Goal: Information Seeking & Learning: Learn about a topic

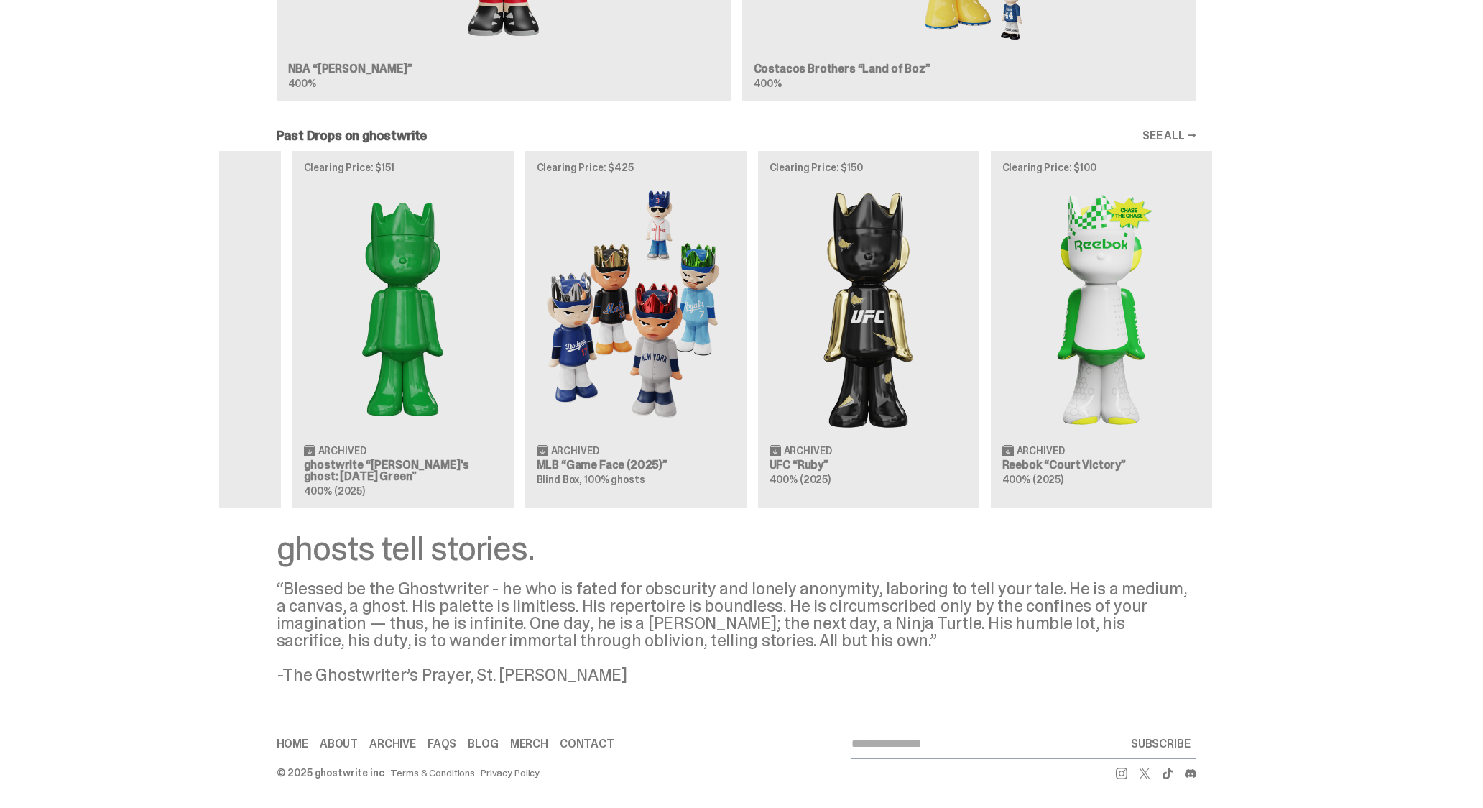
scroll to position [0, 457]
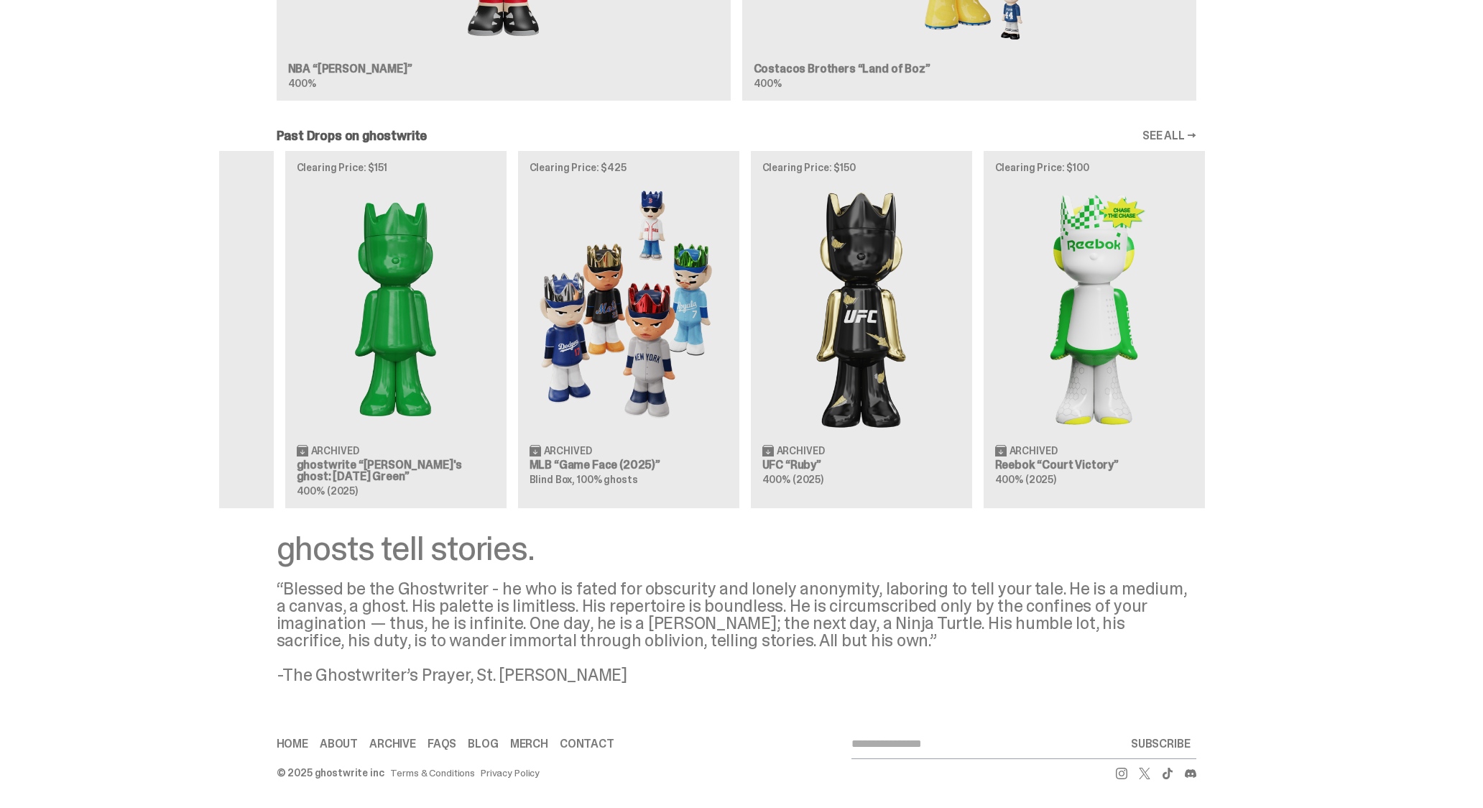
click at [740, 303] on div "Clearing Price: $500 Archived NBA “Game Face (2025)” Blind Box, 100% ghosts Cle…" at bounding box center [736, 329] width 1035 height 356
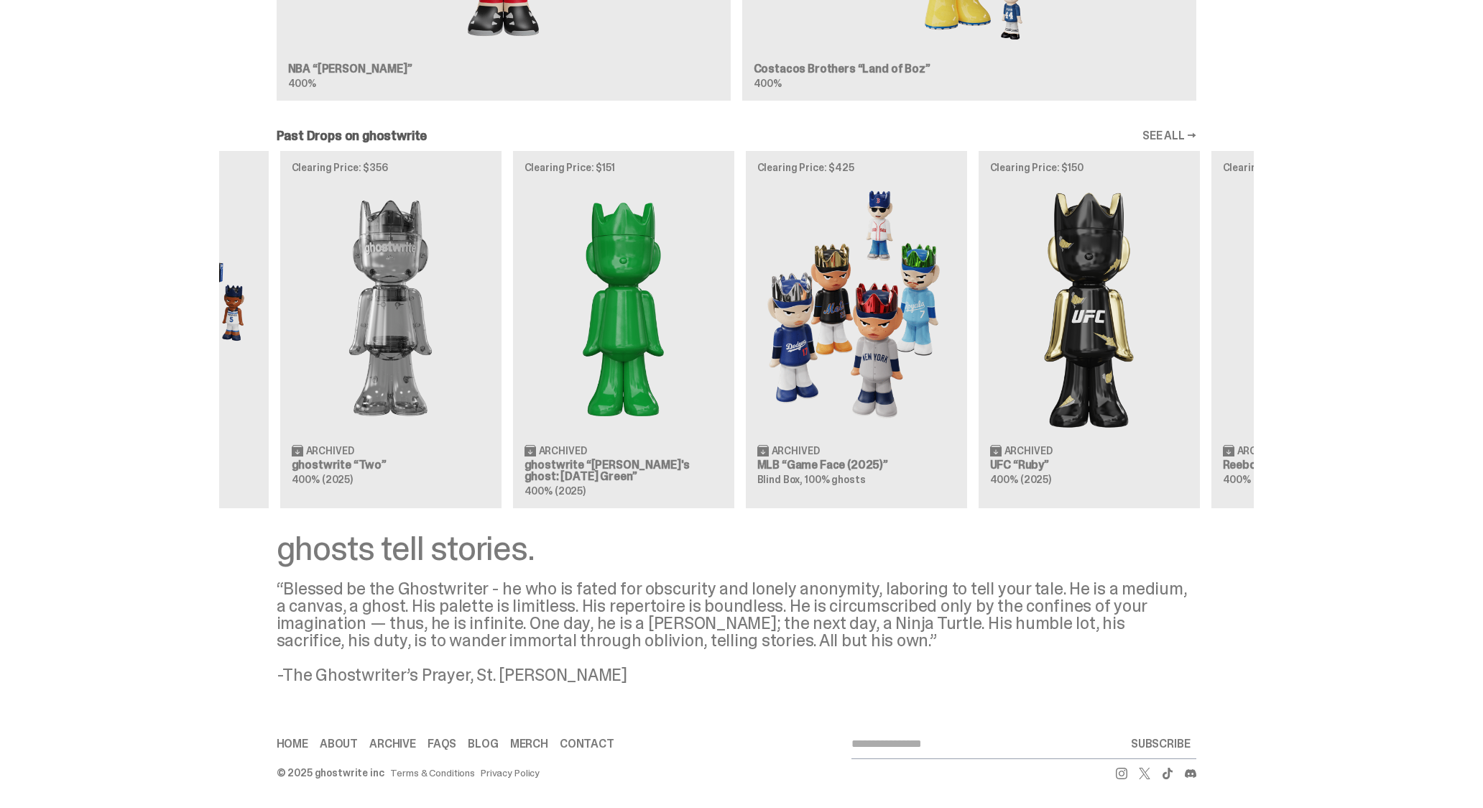
scroll to position [0, 1]
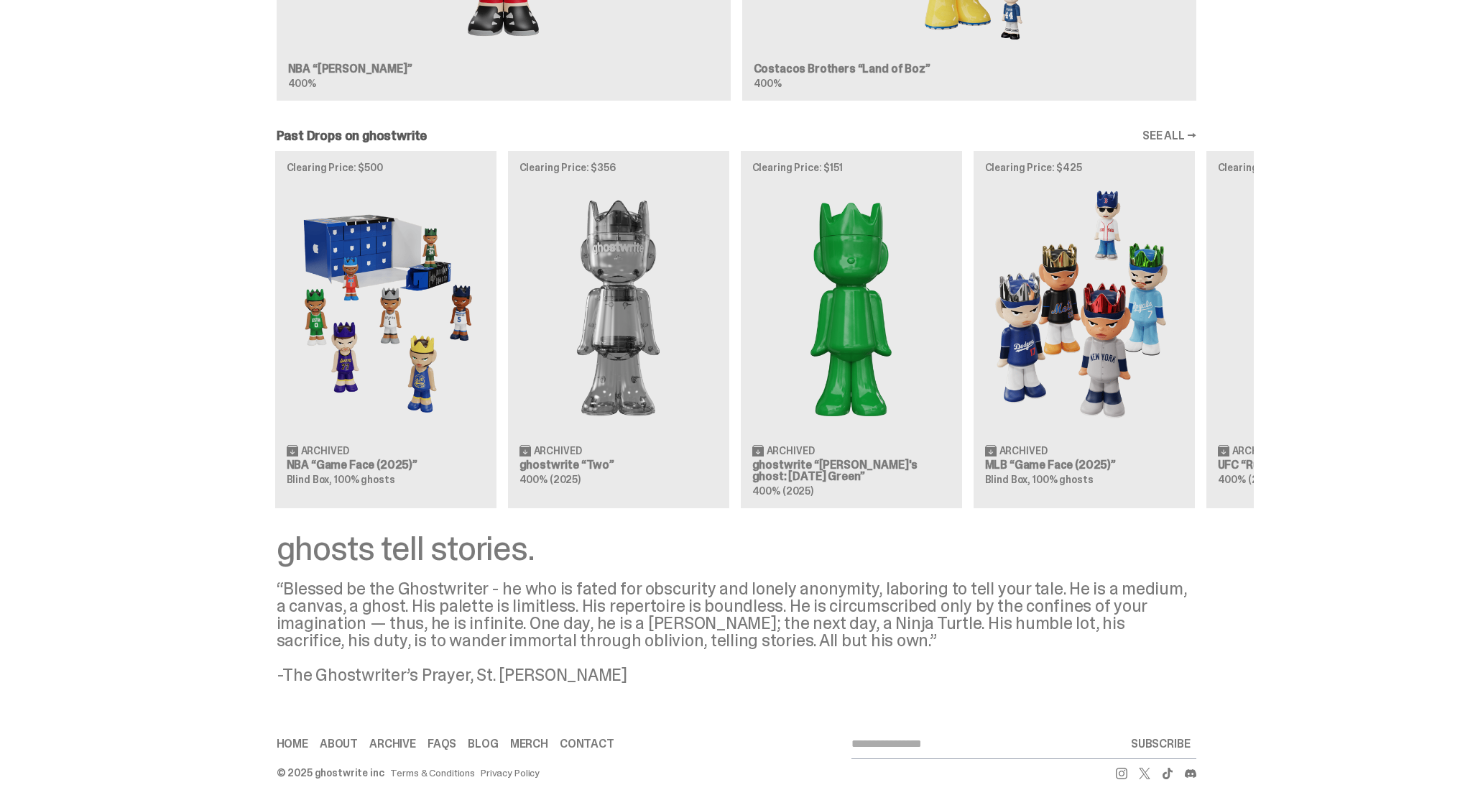
click at [1254, 303] on div "Clearing Price: $500 Archived NBA “Game Face (2025)” Blind Box, 100% ghosts Cle…" at bounding box center [736, 329] width 1035 height 356
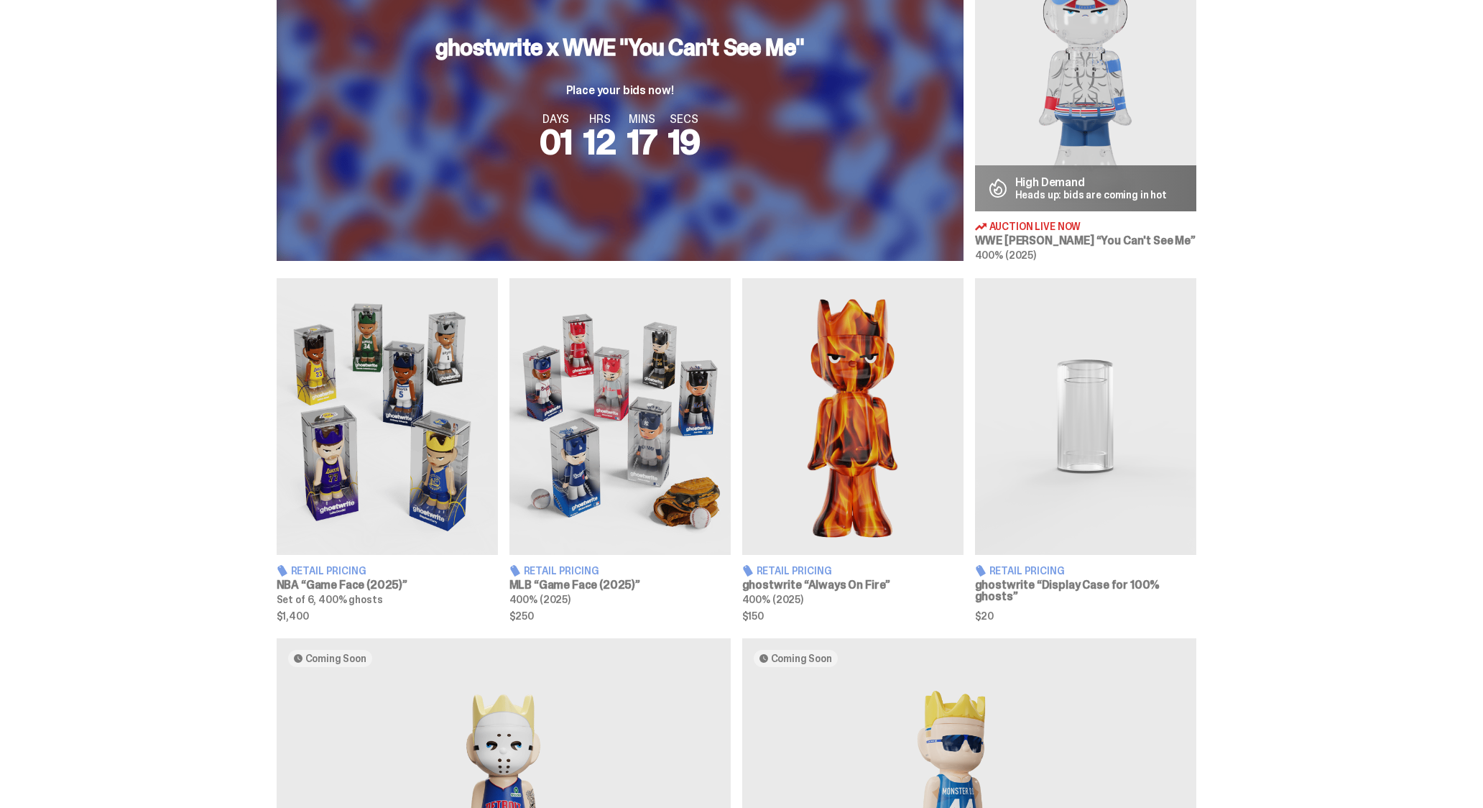
scroll to position [647, 0]
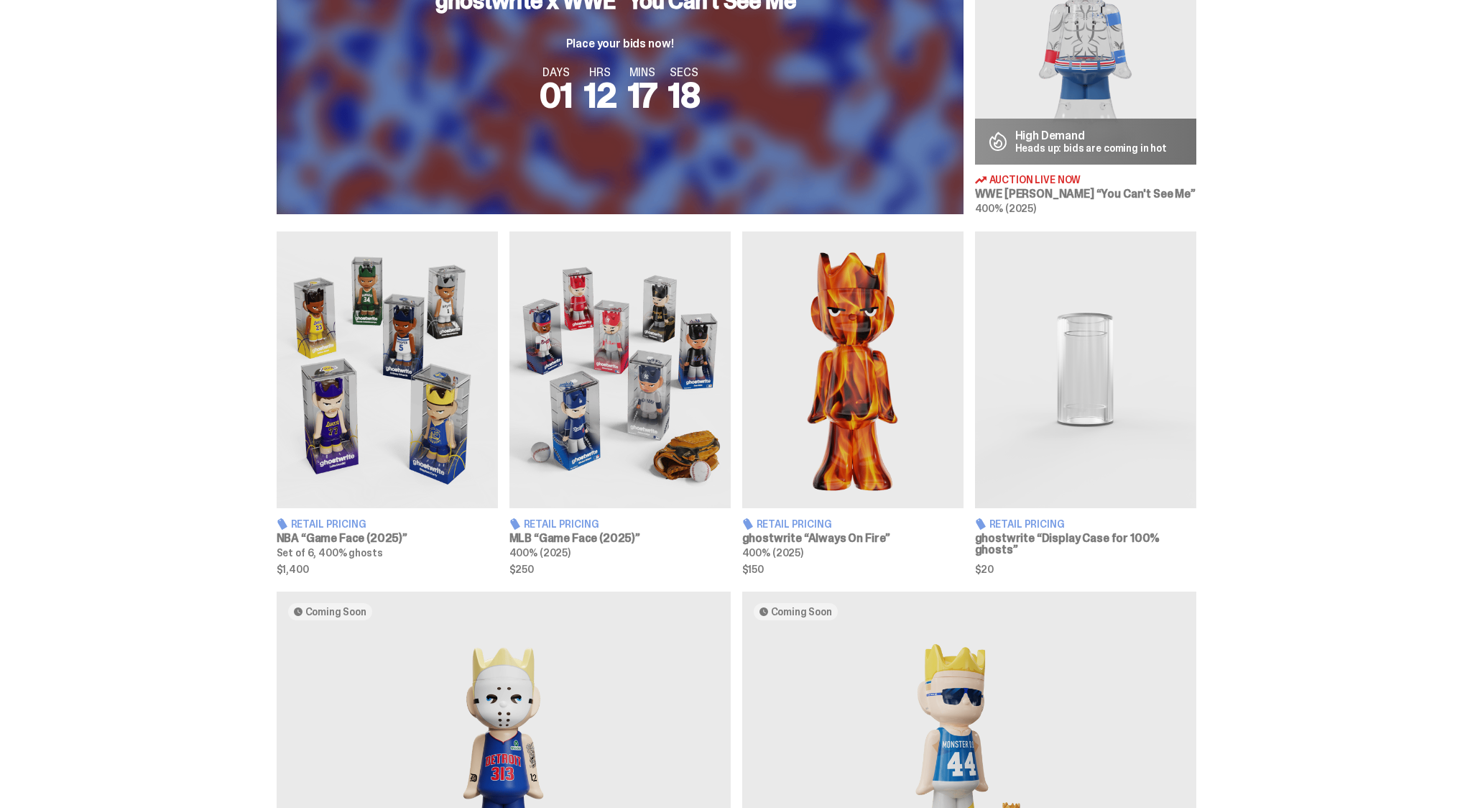
click at [364, 368] on img at bounding box center [387, 369] width 221 height 277
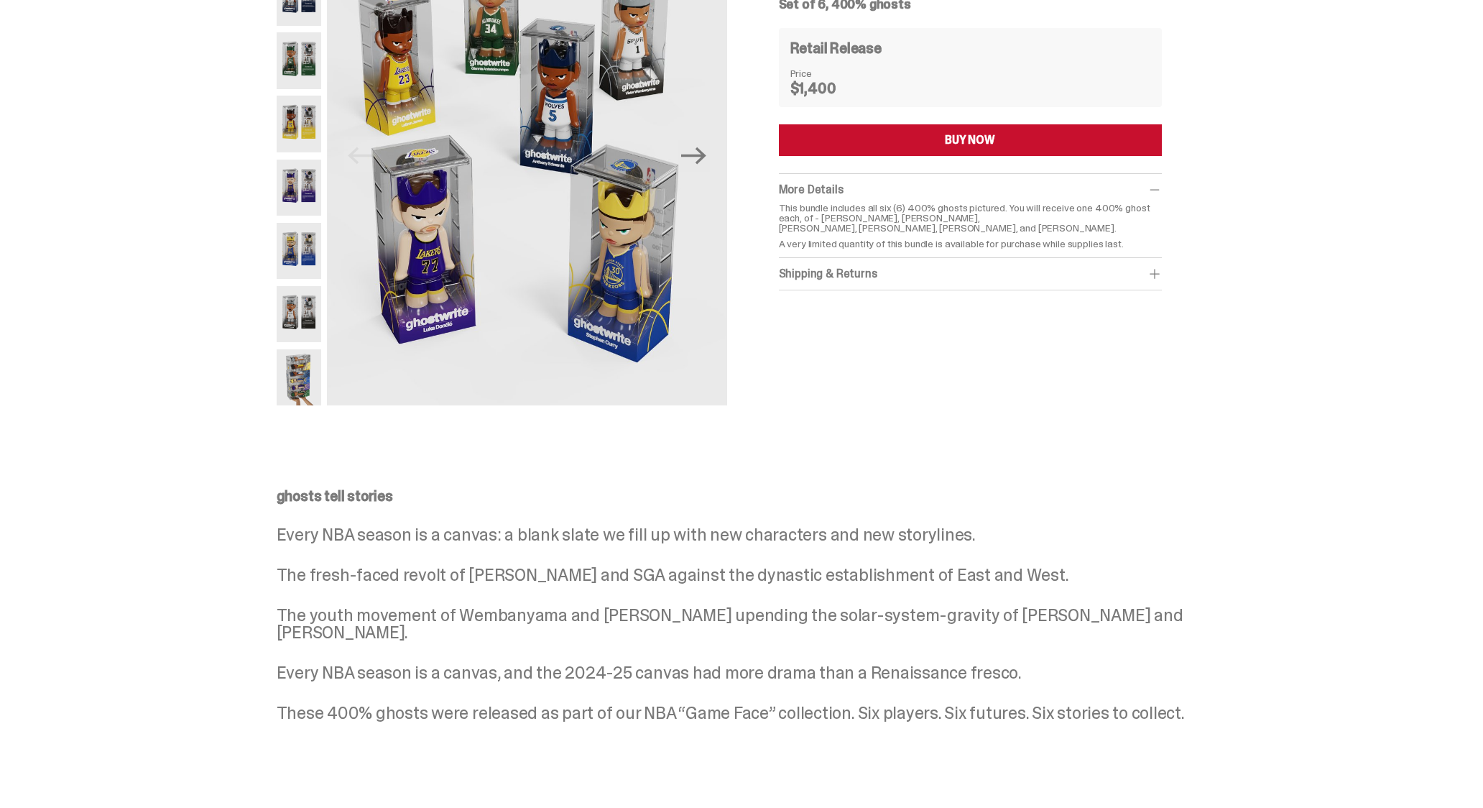
scroll to position [216, 0]
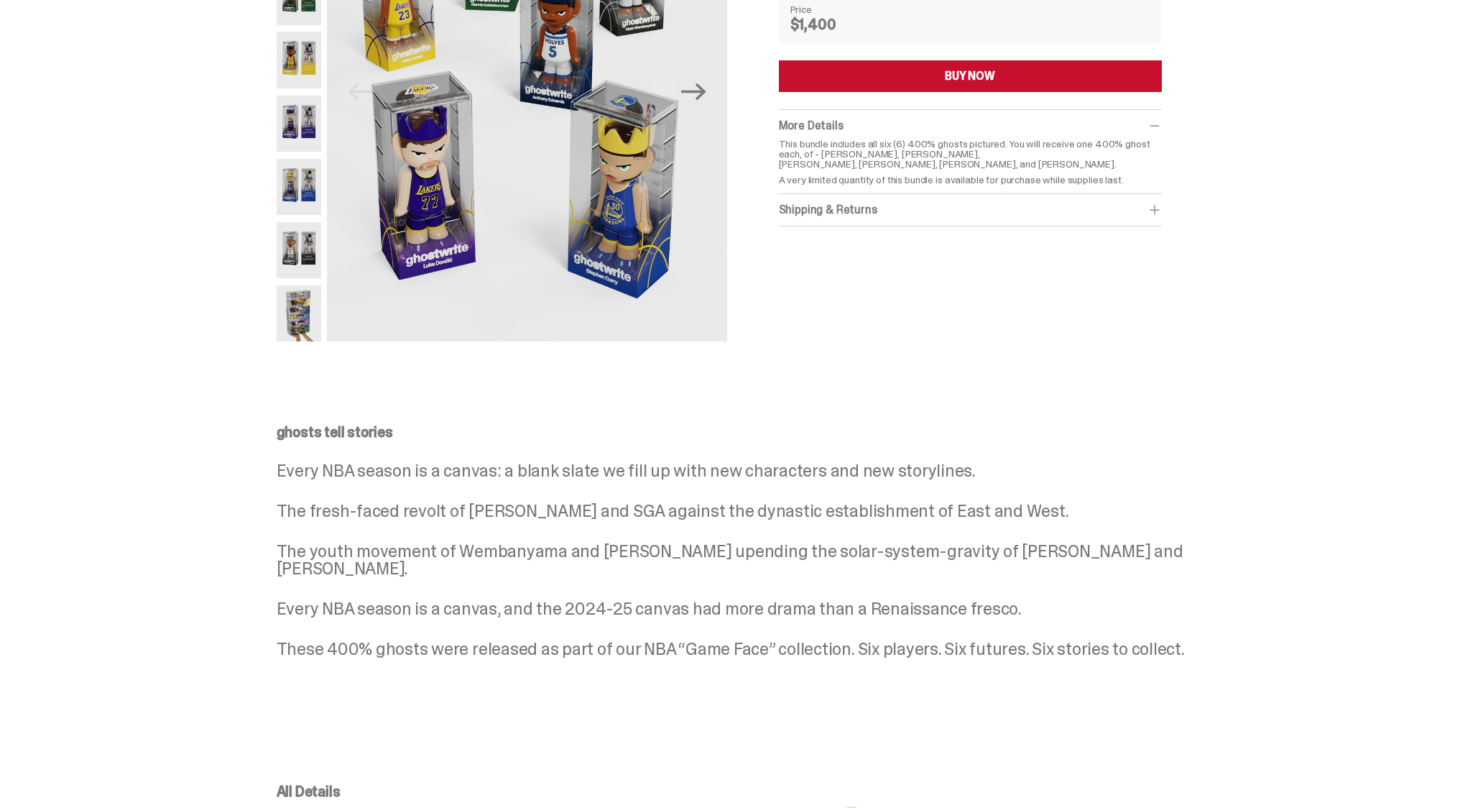
click at [307, 308] on img at bounding box center [299, 313] width 45 height 56
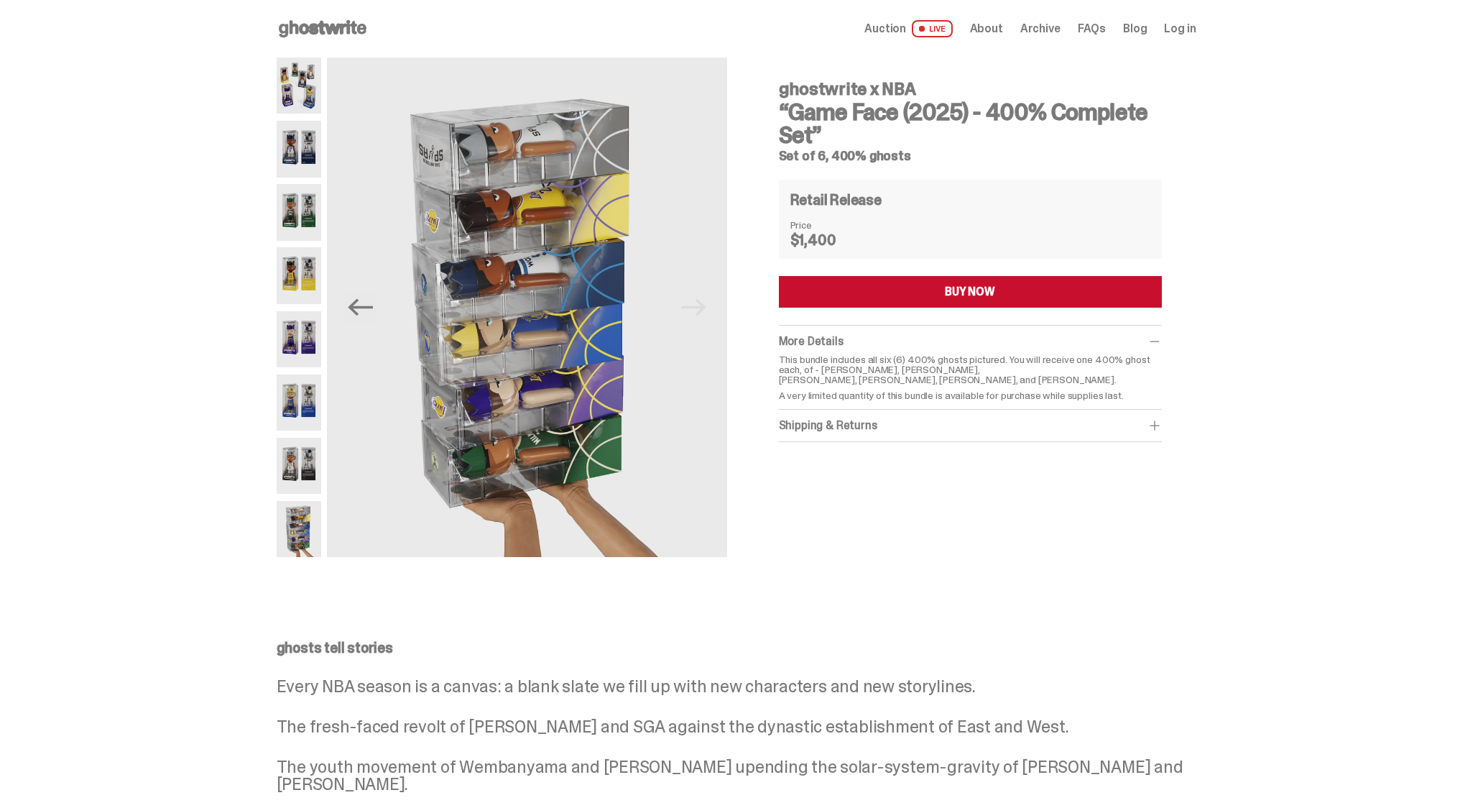
click at [297, 467] on img at bounding box center [299, 466] width 45 height 56
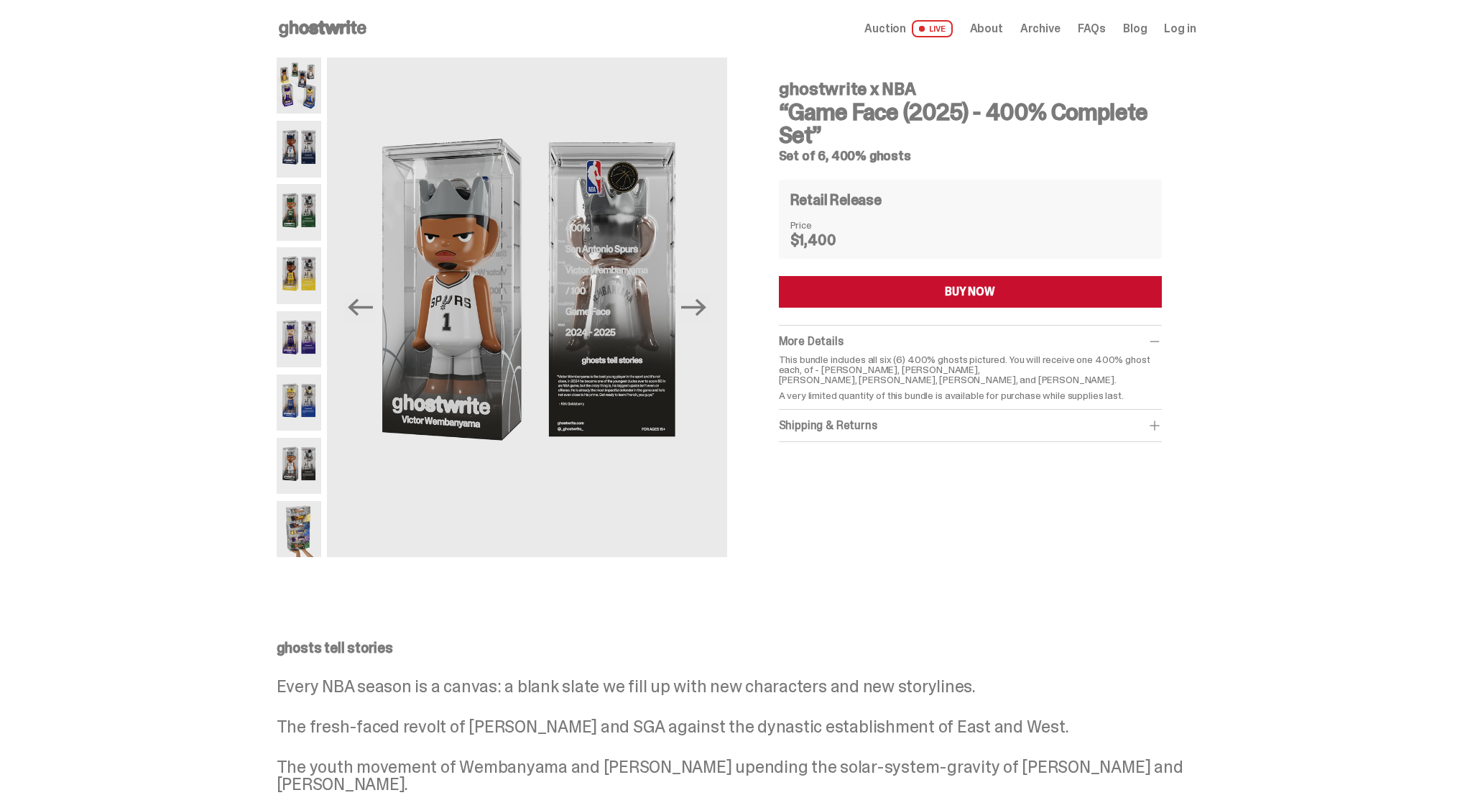
click at [298, 397] on img at bounding box center [299, 402] width 45 height 56
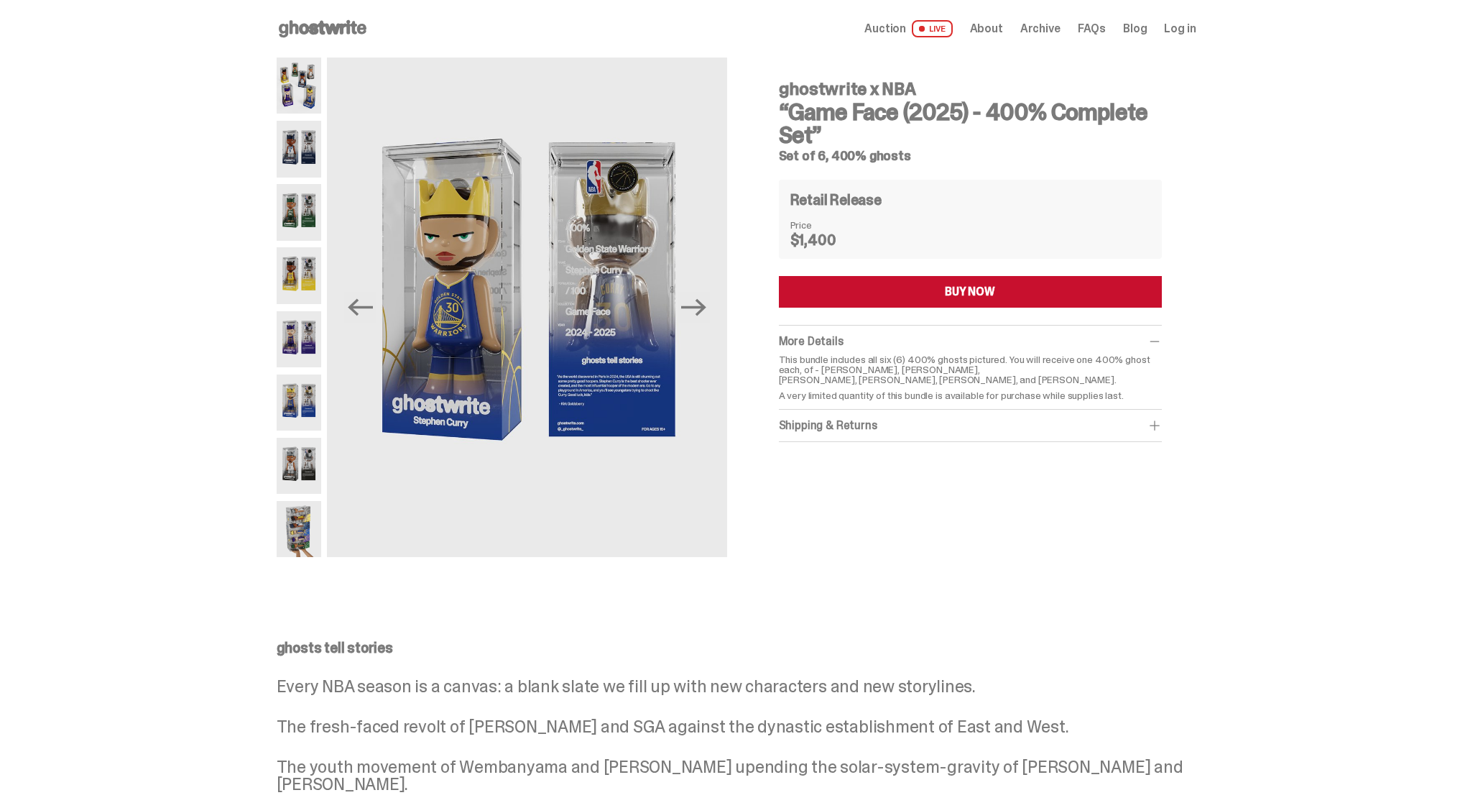
click at [316, 331] on img at bounding box center [299, 339] width 45 height 56
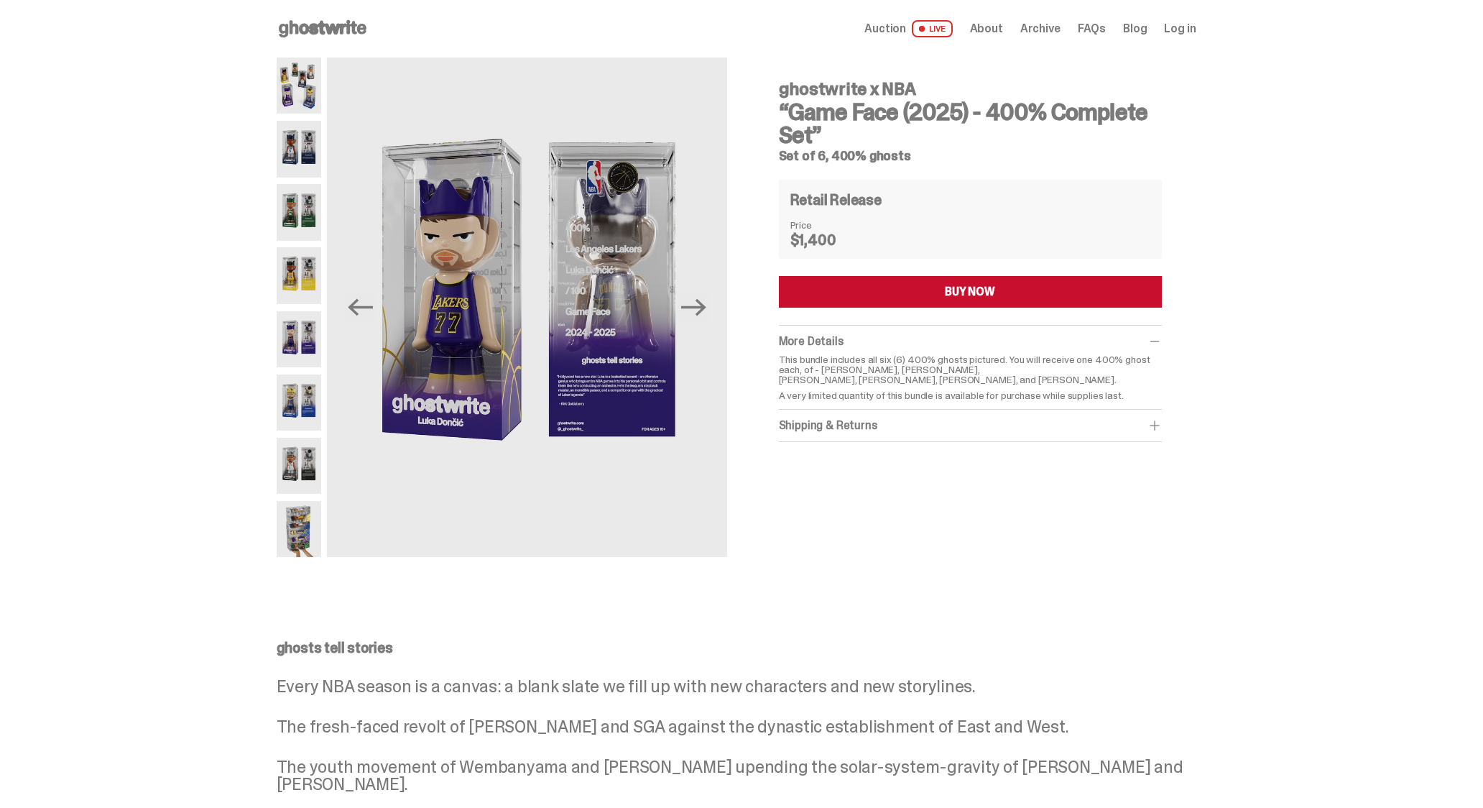
click at [312, 287] on img at bounding box center [299, 275] width 45 height 56
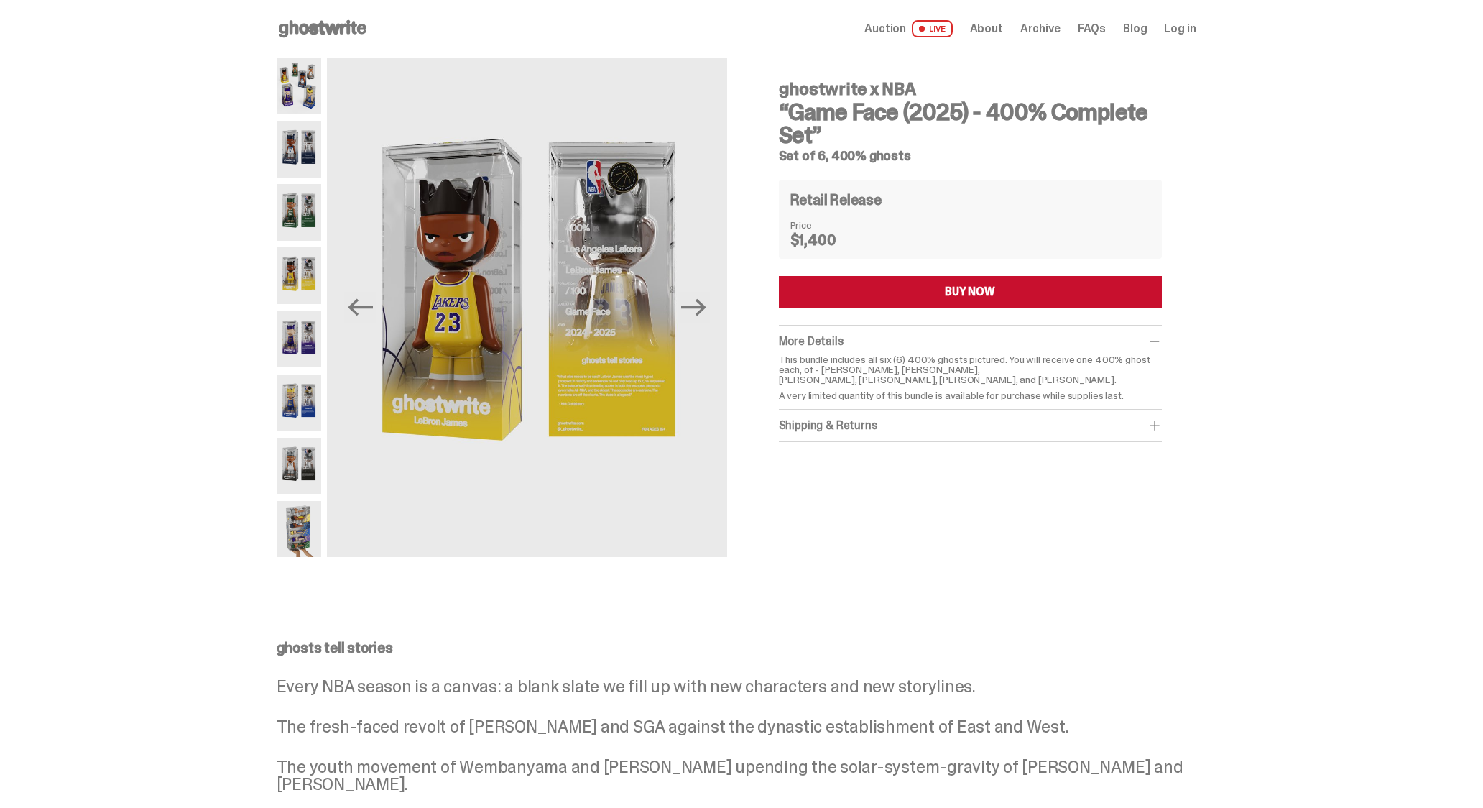
click at [301, 203] on img at bounding box center [299, 212] width 45 height 56
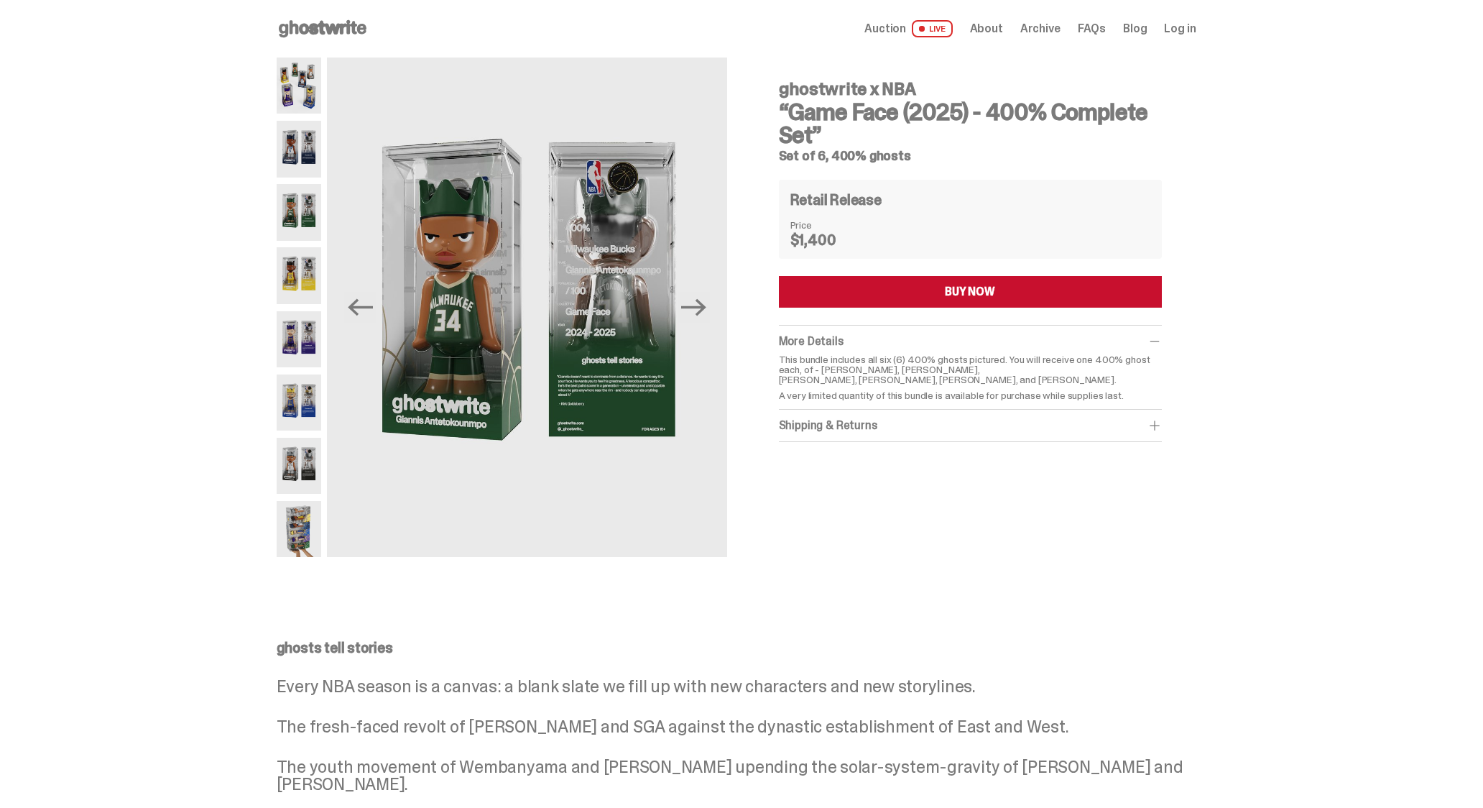
click at [300, 152] on img at bounding box center [299, 149] width 45 height 56
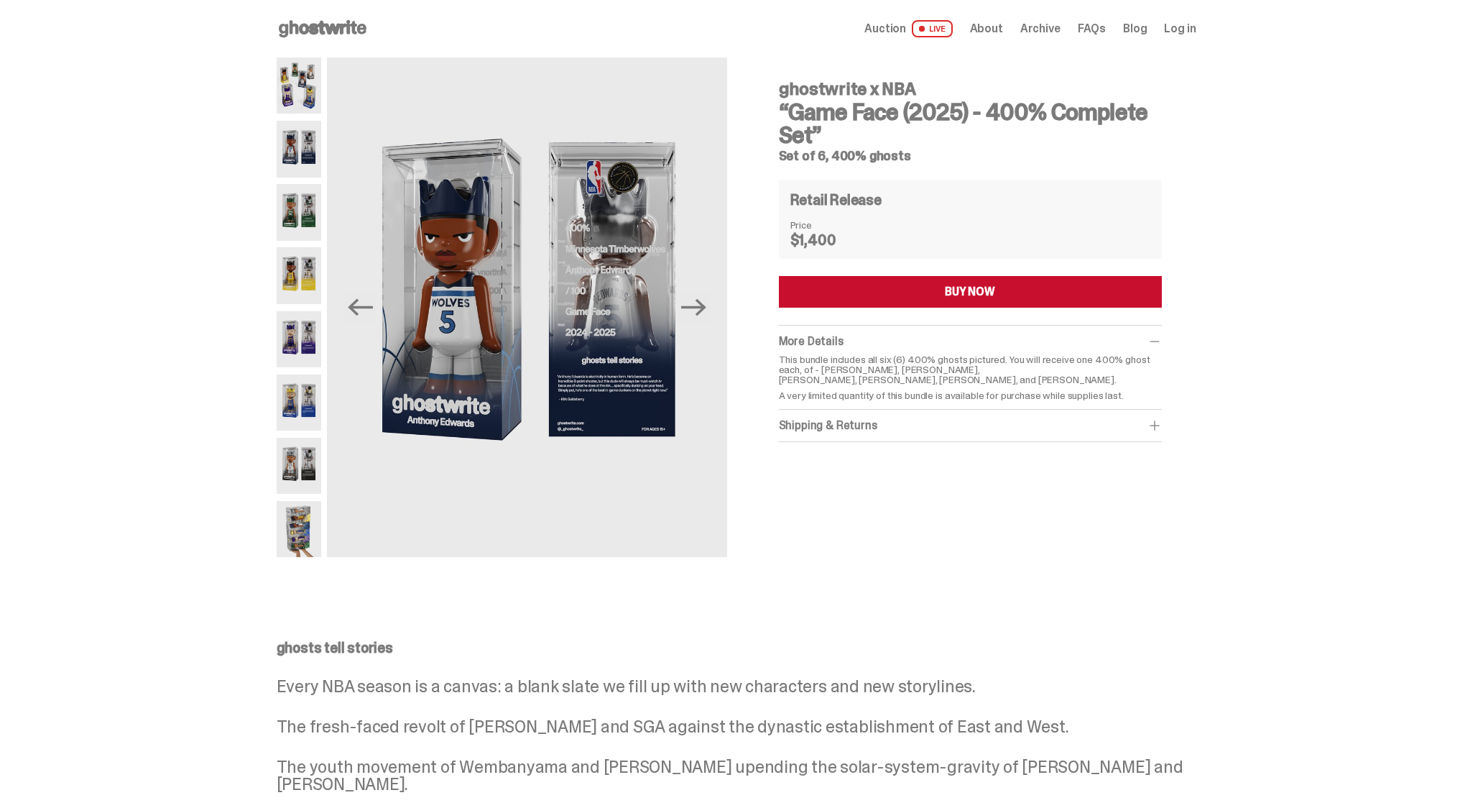
click at [309, 91] on img at bounding box center [299, 85] width 45 height 56
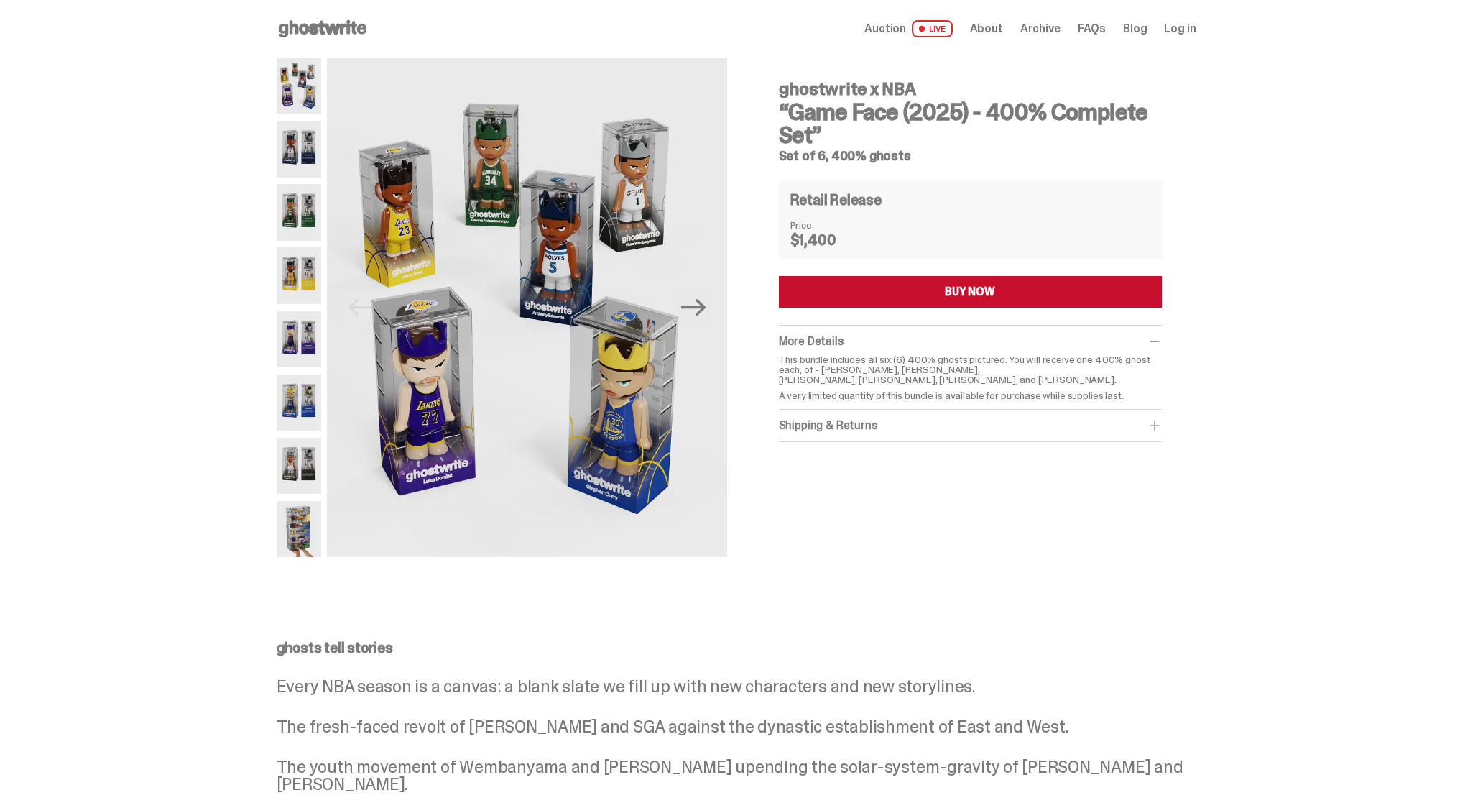
click at [906, 32] on span "Auction" at bounding box center [886, 28] width 42 height 11
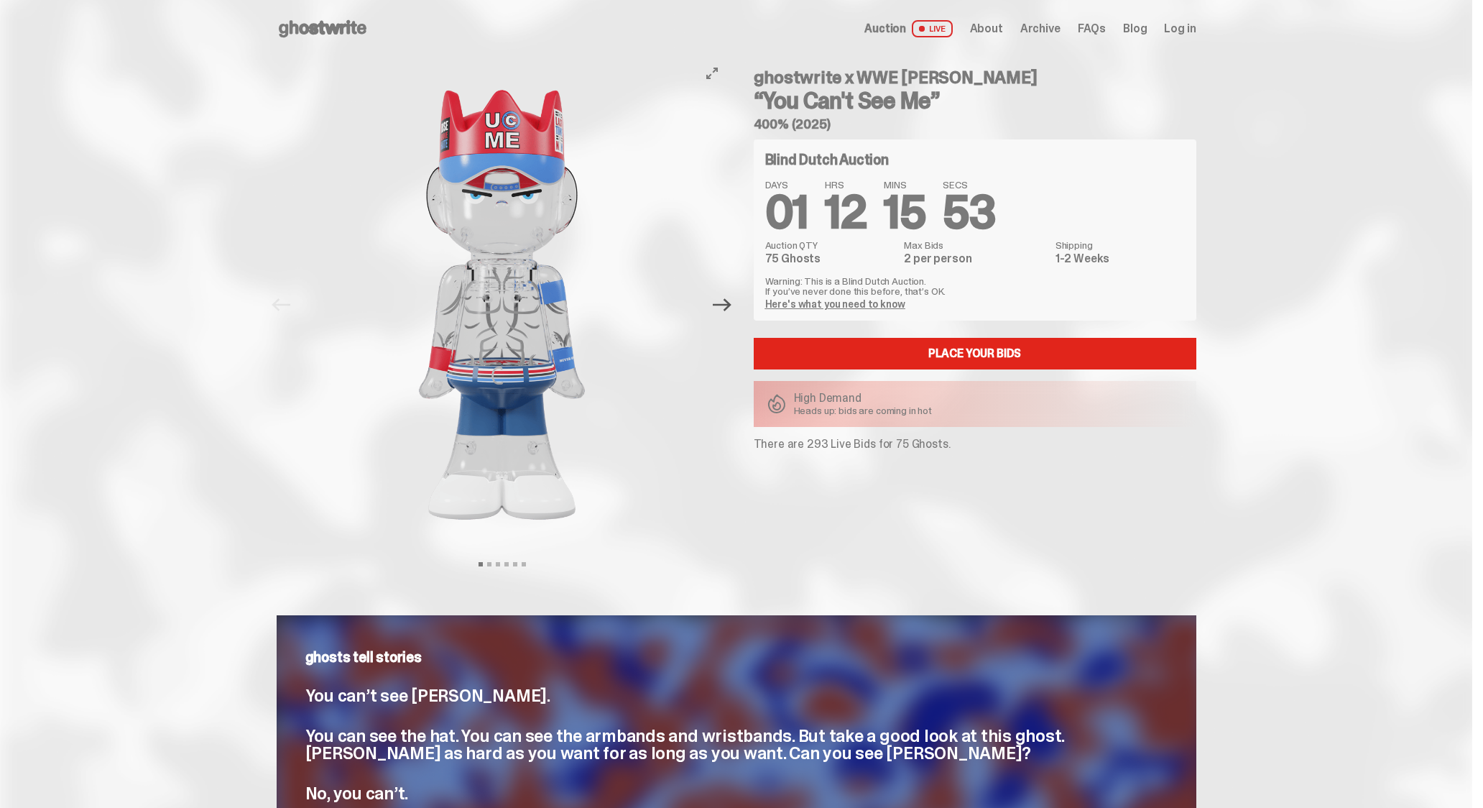
click at [732, 305] on icon "Next" at bounding box center [722, 304] width 19 height 13
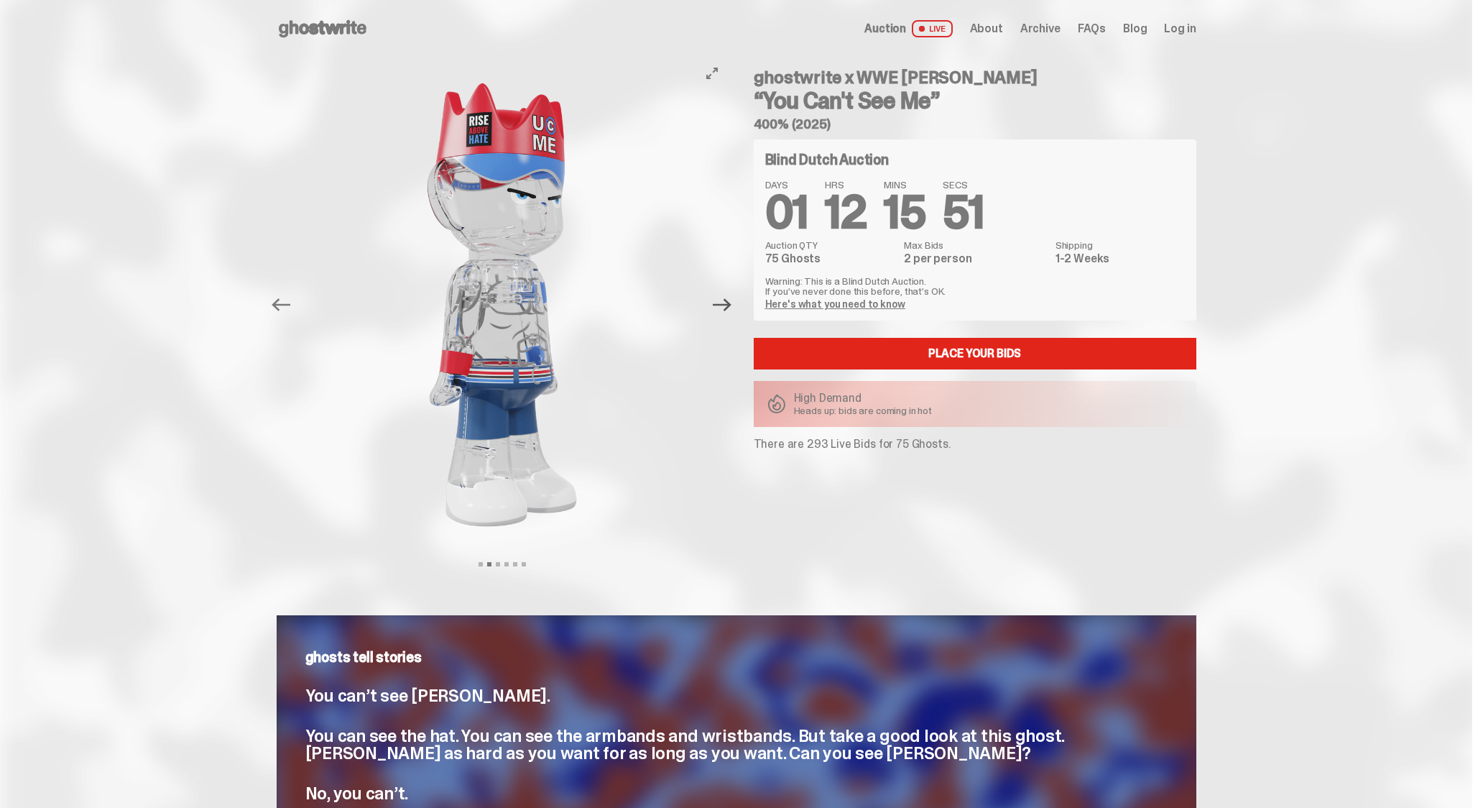
click at [727, 303] on icon "Next" at bounding box center [722, 304] width 19 height 19
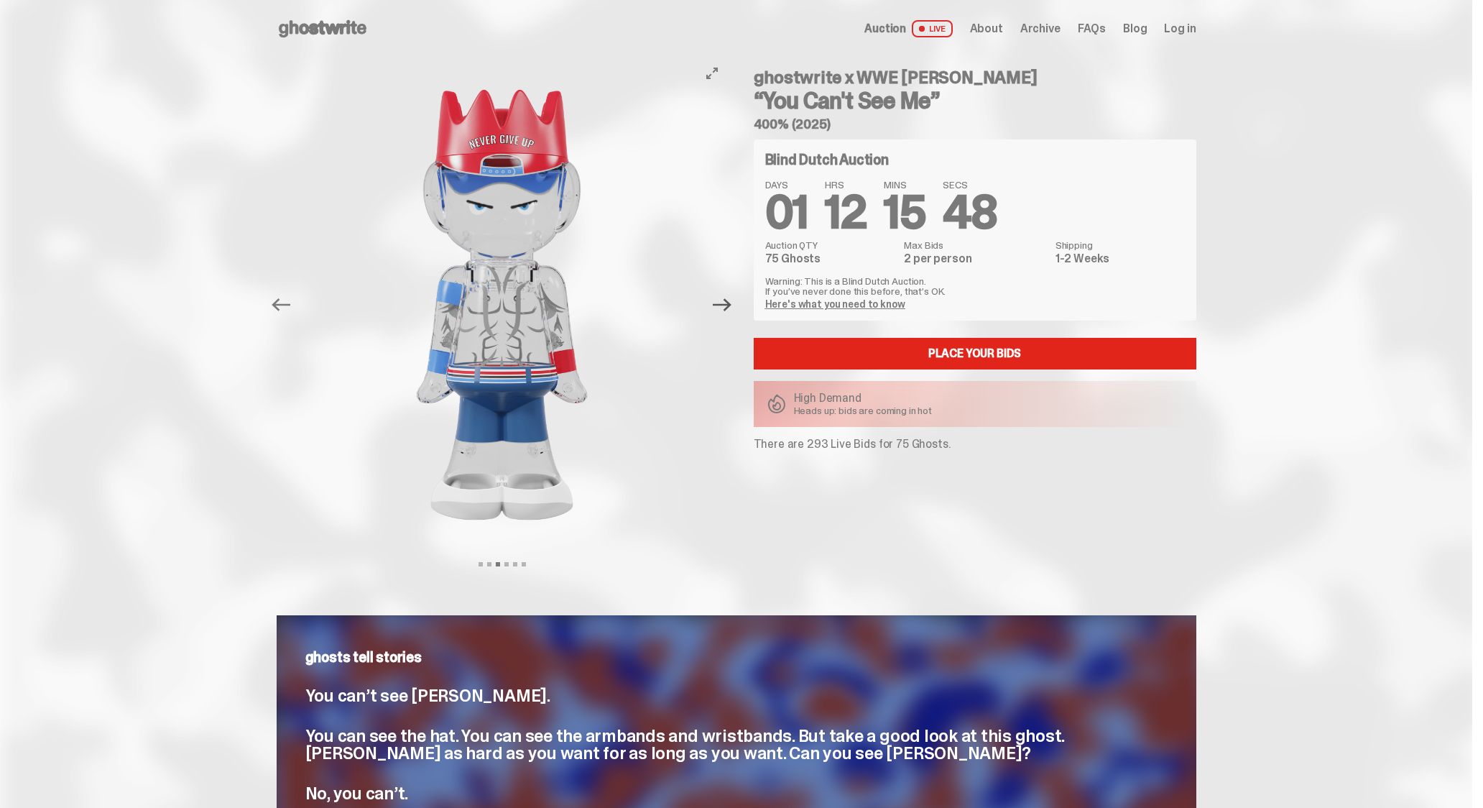
click at [727, 303] on icon "Next" at bounding box center [722, 304] width 19 height 19
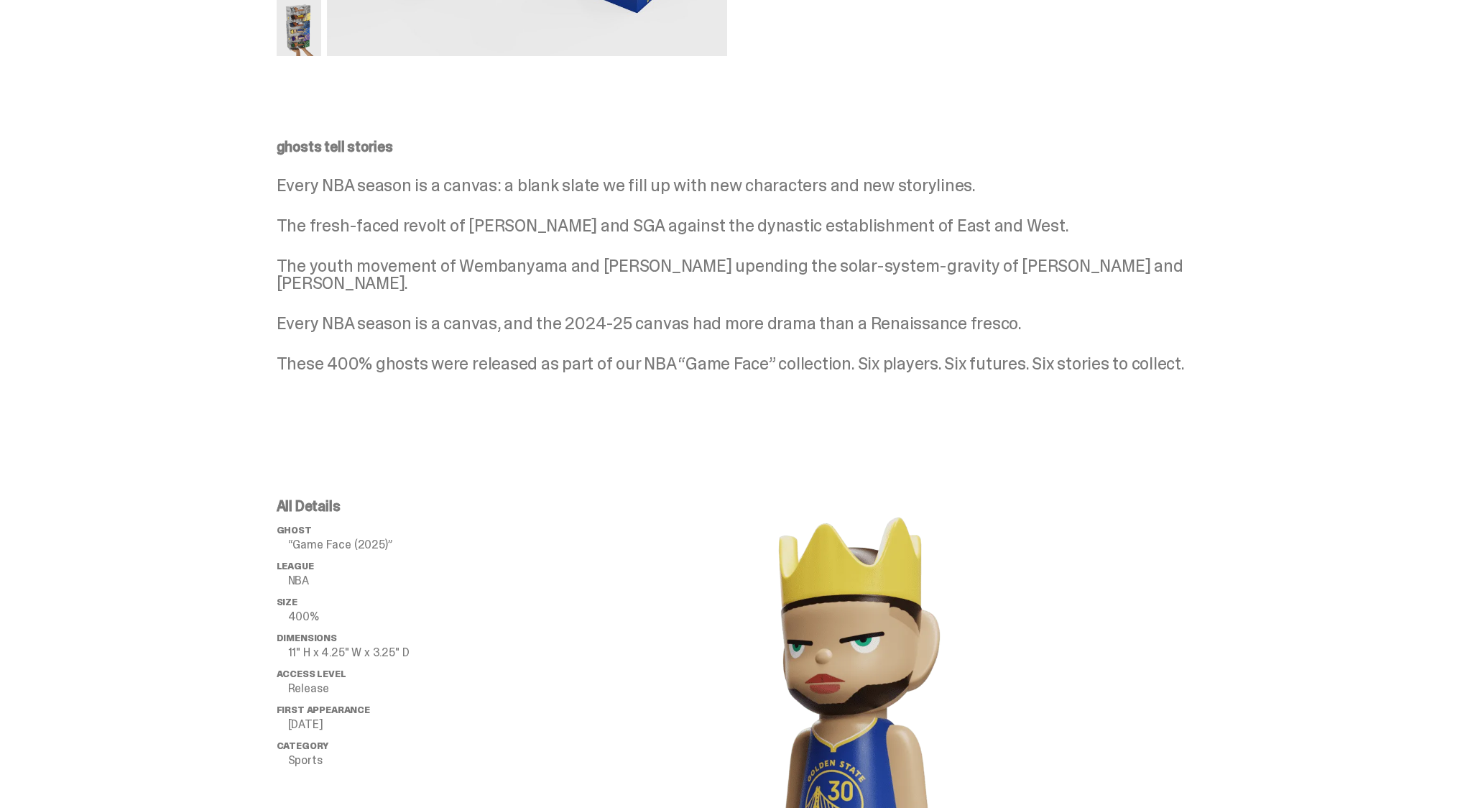
scroll to position [503, 0]
